Goal: Transaction & Acquisition: Purchase product/service

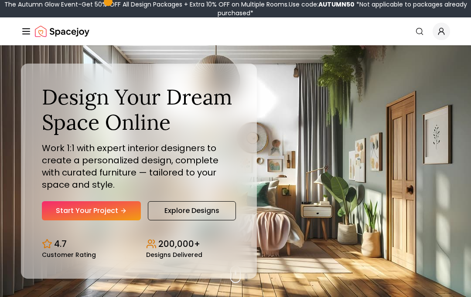
click at [96, 220] on link "Start Your Project" at bounding box center [91, 210] width 99 height 19
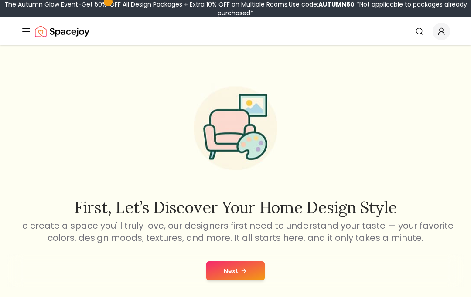
click at [217, 271] on button "Next" at bounding box center [235, 271] width 58 height 19
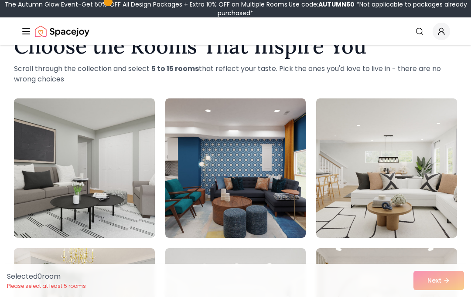
scroll to position [33, 0]
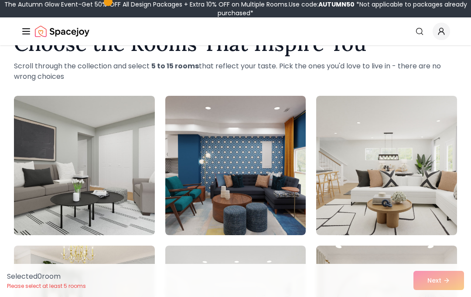
click at [371, 235] on img at bounding box center [386, 166] width 141 height 140
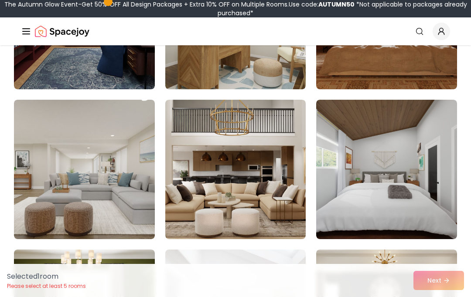
scroll to position [485, 0]
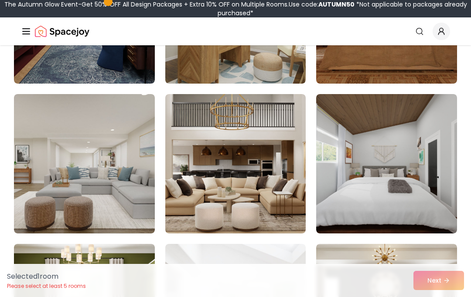
click at [133, 186] on img at bounding box center [84, 164] width 141 height 140
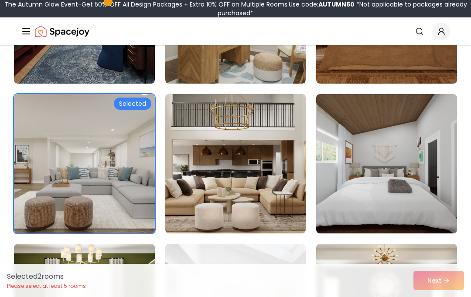
click at [197, 226] on img at bounding box center [235, 164] width 141 height 140
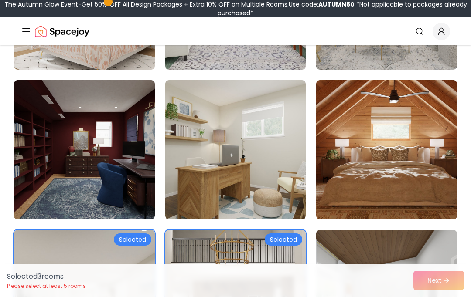
scroll to position [349, 0]
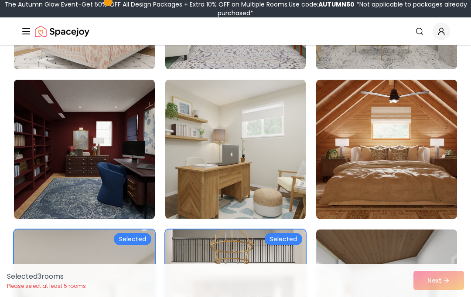
click at [349, 181] on img at bounding box center [386, 150] width 141 height 140
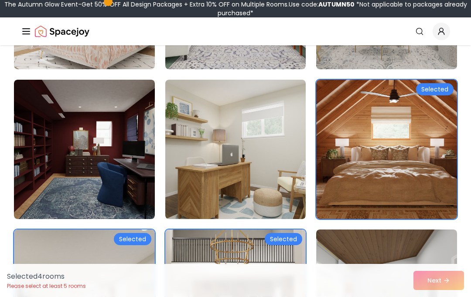
click at [351, 199] on img at bounding box center [386, 150] width 141 height 140
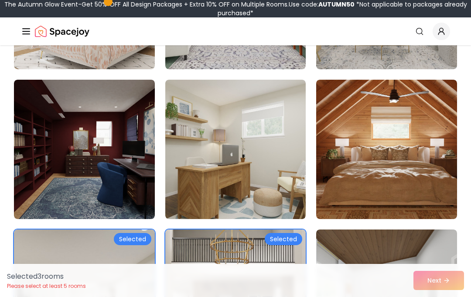
click at [352, 189] on img at bounding box center [386, 150] width 141 height 140
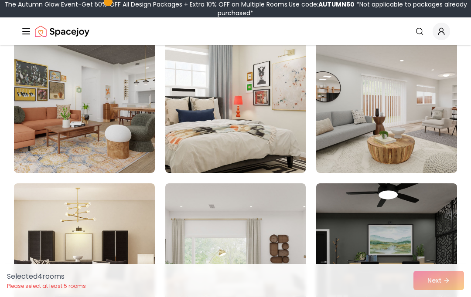
scroll to position [846, 0]
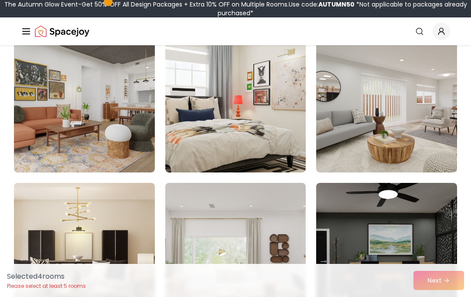
click at [358, 150] on img at bounding box center [386, 103] width 141 height 140
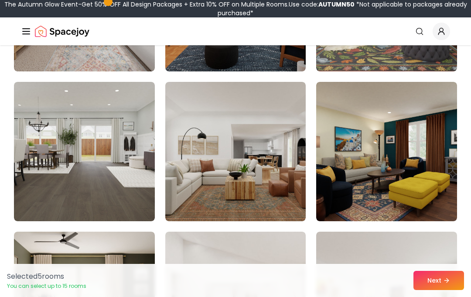
scroll to position [1254, 0]
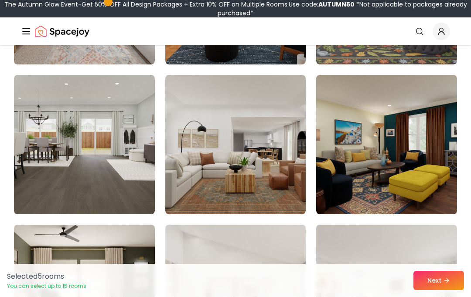
click at [177, 211] on img at bounding box center [235, 145] width 141 height 140
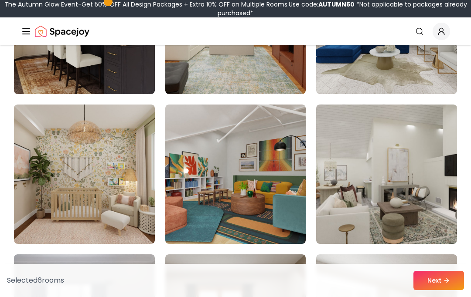
scroll to position [2275, 0]
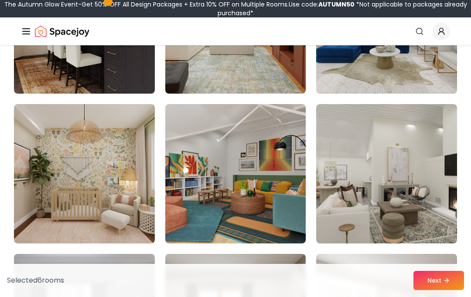
click at [340, 211] on img at bounding box center [386, 174] width 141 height 140
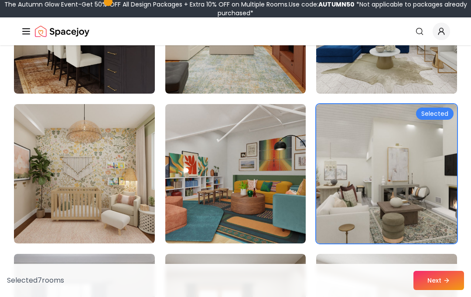
click at [107, 230] on img at bounding box center [84, 174] width 141 height 140
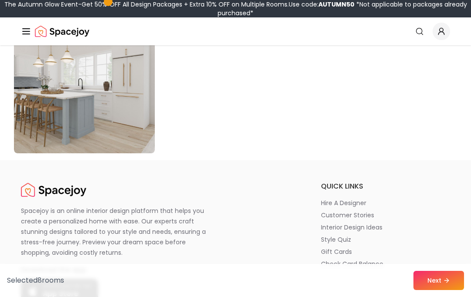
scroll to position [5058, 0]
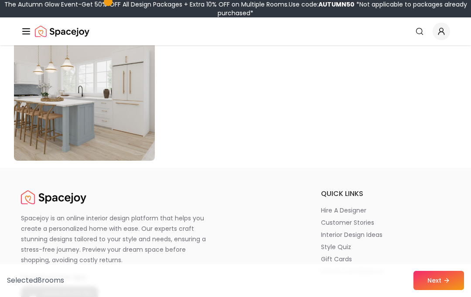
click at [73, 142] on img at bounding box center [84, 91] width 141 height 140
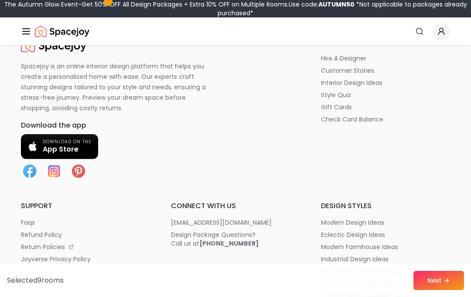
scroll to position [5219, 0]
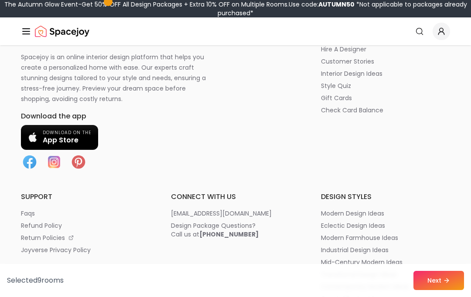
click at [436, 290] on button "Next" at bounding box center [438, 280] width 51 height 19
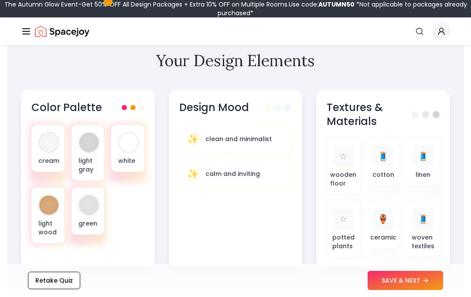
scroll to position [332, 0]
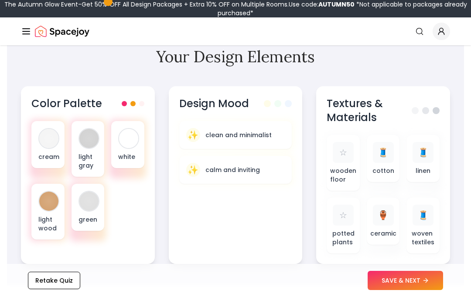
click at [391, 290] on button "SAVE & NEXT" at bounding box center [405, 280] width 75 height 19
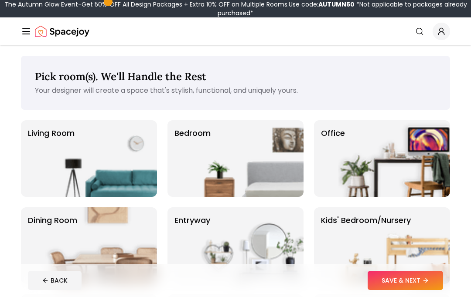
click at [241, 135] on img at bounding box center [248, 158] width 112 height 77
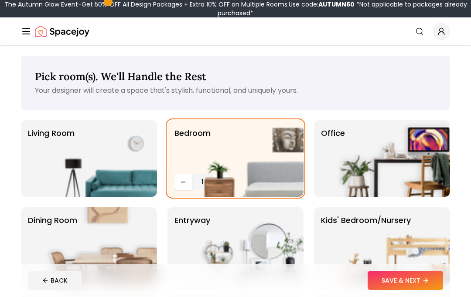
click at [370, 164] on img at bounding box center [394, 158] width 112 height 77
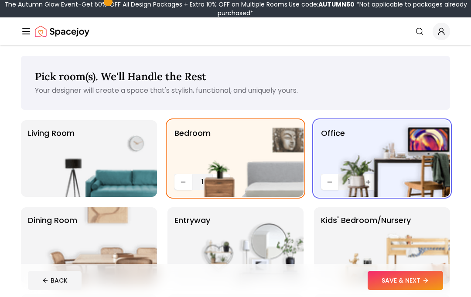
click at [137, 179] on img at bounding box center [101, 158] width 112 height 77
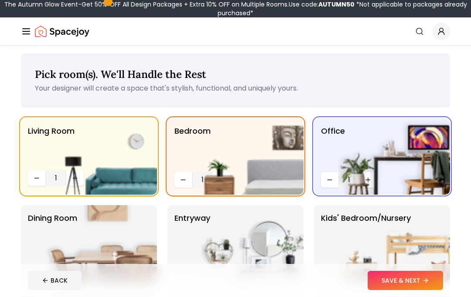
scroll to position [15, 0]
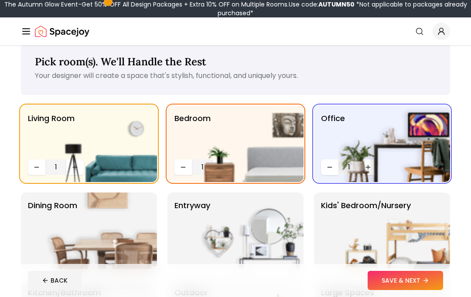
click at [149, 239] on img at bounding box center [101, 231] width 112 height 77
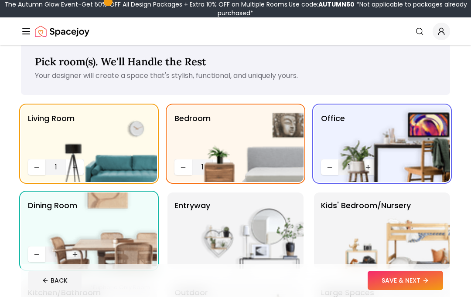
click at [235, 250] on img at bounding box center [248, 231] width 112 height 77
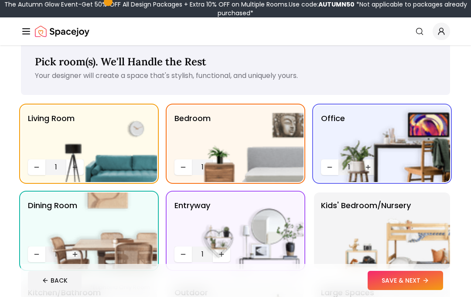
click at [339, 238] on img at bounding box center [394, 231] width 112 height 77
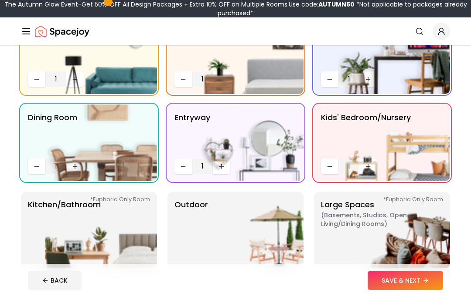
scroll to position [104, 0]
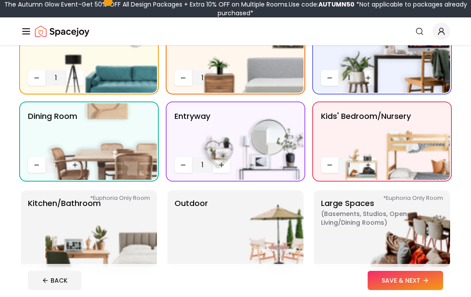
click at [129, 244] on img at bounding box center [101, 229] width 112 height 77
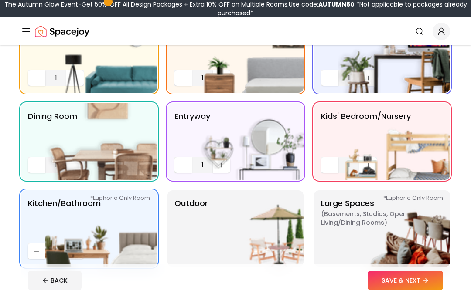
click at [214, 255] on img at bounding box center [248, 229] width 112 height 77
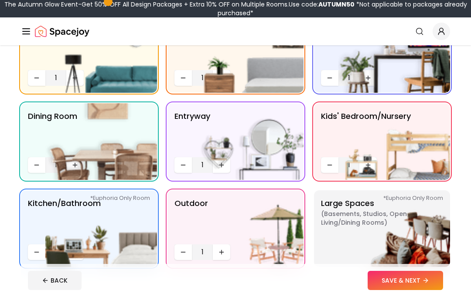
click at [355, 232] on img at bounding box center [394, 229] width 112 height 77
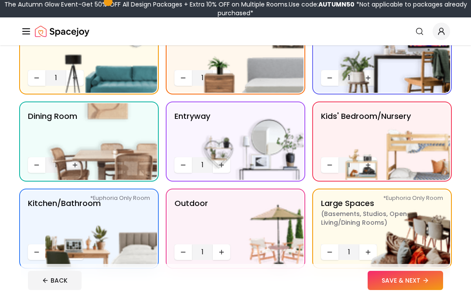
click at [387, 290] on button "SAVE & NEXT" at bounding box center [405, 280] width 75 height 19
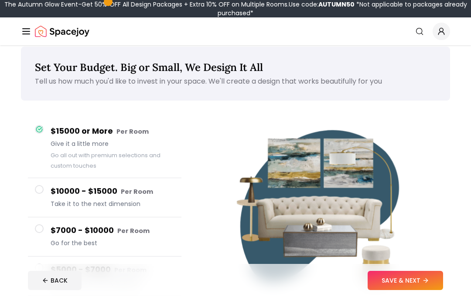
scroll to position [10, 0]
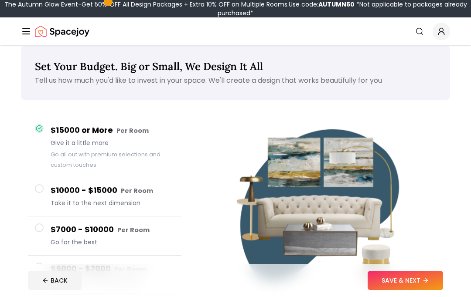
click at [378, 290] on button "SAVE & NEXT" at bounding box center [405, 280] width 75 height 19
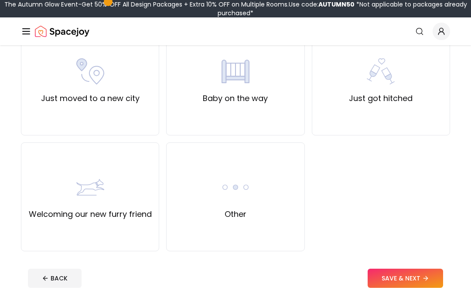
scroll to position [328, 0]
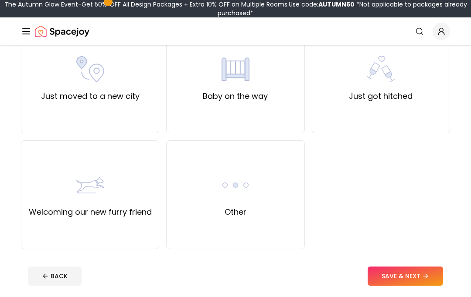
click at [285, 233] on div "Other" at bounding box center [235, 194] width 138 height 109
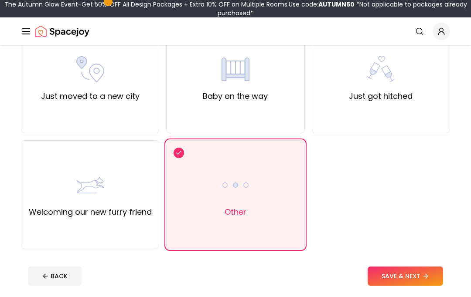
click at [386, 283] on button "SAVE & NEXT" at bounding box center [405, 276] width 75 height 19
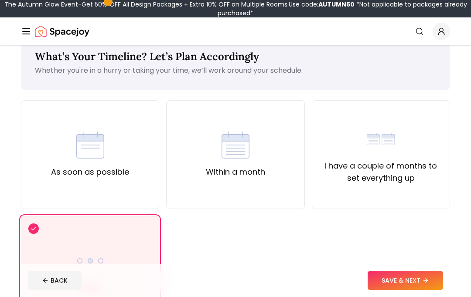
scroll to position [51, 0]
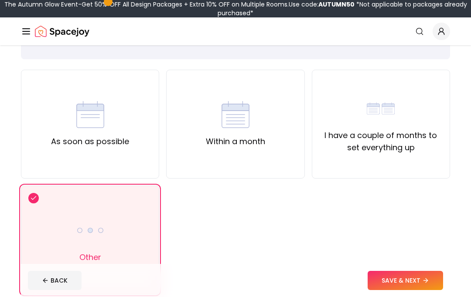
click at [379, 290] on button "SAVE & NEXT" at bounding box center [405, 280] width 75 height 19
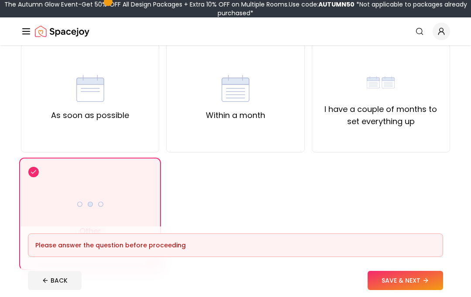
scroll to position [81, 0]
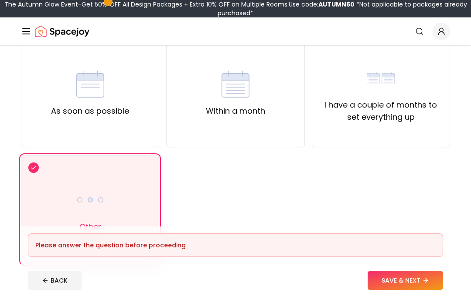
click at [386, 290] on button "SAVE & NEXT" at bounding box center [405, 280] width 75 height 19
click at [150, 236] on div "Other" at bounding box center [90, 209] width 138 height 109
click at [391, 290] on button "SAVE & NEXT" at bounding box center [405, 280] width 75 height 19
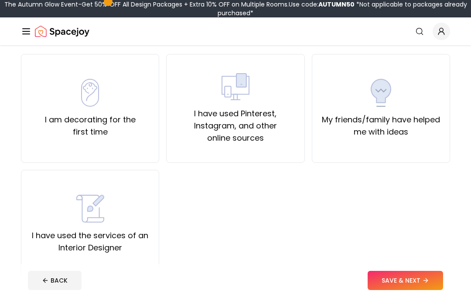
scroll to position [65, 0]
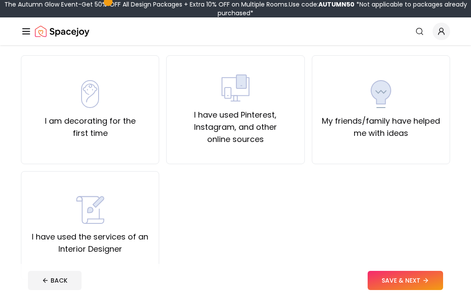
click at [149, 131] on label "I am decorating for the first time" at bounding box center [89, 127] width 123 height 24
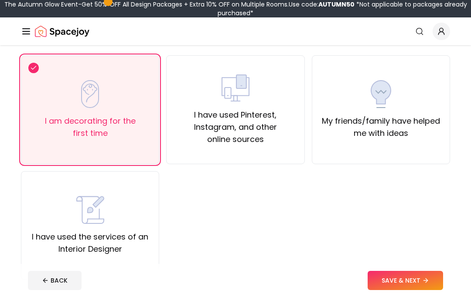
click at [397, 290] on button "SAVE & NEXT" at bounding box center [405, 280] width 75 height 19
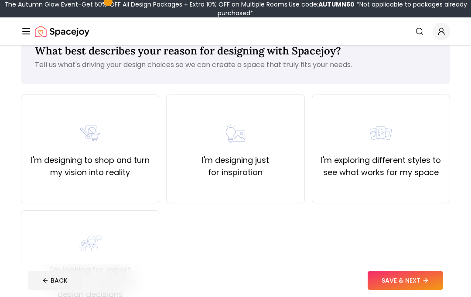
scroll to position [43, 0]
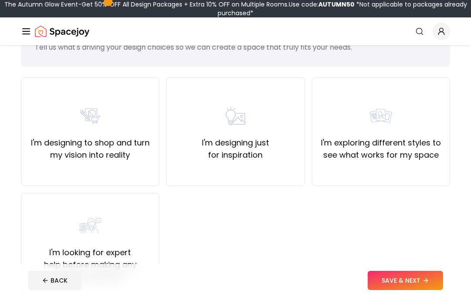
click at [203, 176] on div "I'm designing just for inspiration" at bounding box center [235, 131] width 138 height 109
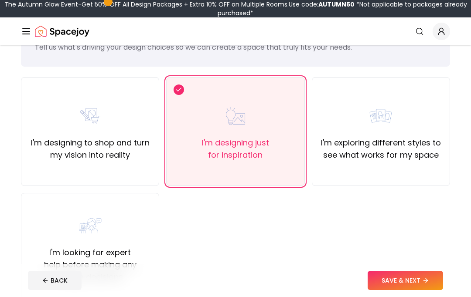
click at [407, 290] on button "SAVE & NEXT" at bounding box center [405, 280] width 75 height 19
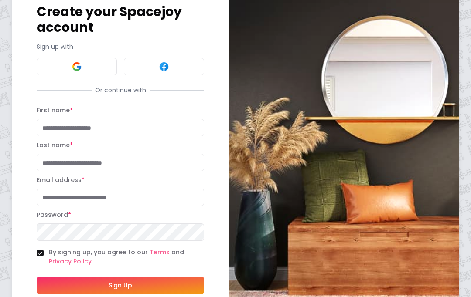
scroll to position [56, 0]
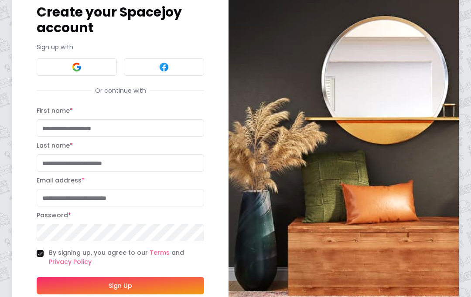
click at [54, 58] on button at bounding box center [77, 66] width 80 height 17
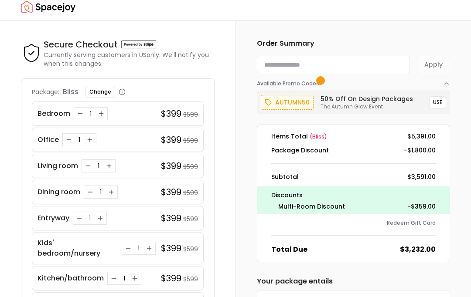
scroll to position [7, 0]
click at [78, 116] on icon "Decrease quantity for Bedroom" at bounding box center [80, 113] width 7 height 7
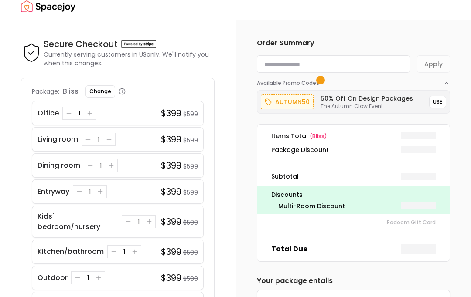
click at [78, 116] on div "1" at bounding box center [79, 113] width 9 height 9
click at [78, 113] on div "1" at bounding box center [79, 113] width 9 height 9
click at [71, 112] on icon "Decrease quantity for Office" at bounding box center [68, 113] width 7 height 7
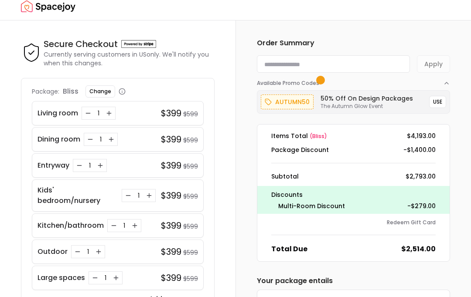
click at [181, 103] on div "Living room 1 $399 $599" at bounding box center [118, 113] width 172 height 24
click at [169, 113] on h4 "$399" at bounding box center [171, 113] width 20 height 12
click at [100, 93] on button "Change" at bounding box center [100, 91] width 30 height 12
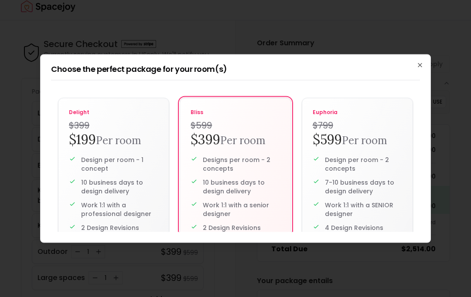
click at [421, 62] on icon "button" at bounding box center [419, 65] width 7 height 7
